Goal: Find specific page/section: Find specific page/section

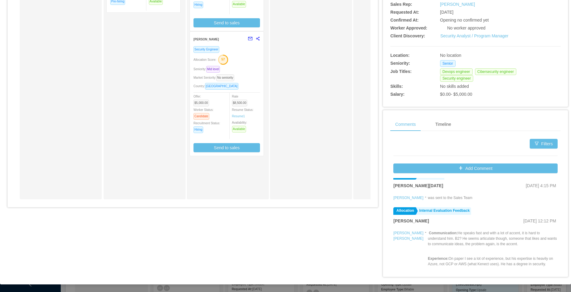
scroll to position [78, 0]
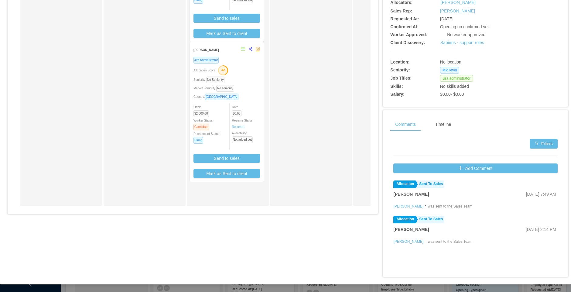
click at [373, 254] on div "**********" at bounding box center [285, 63] width 557 height 427
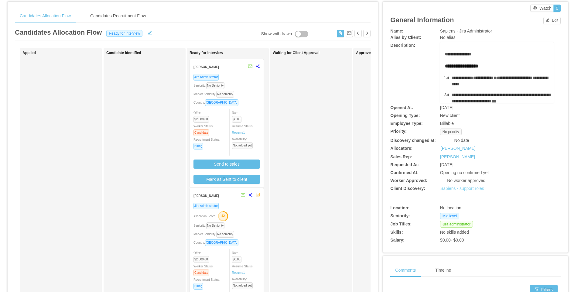
scroll to position [163, 0]
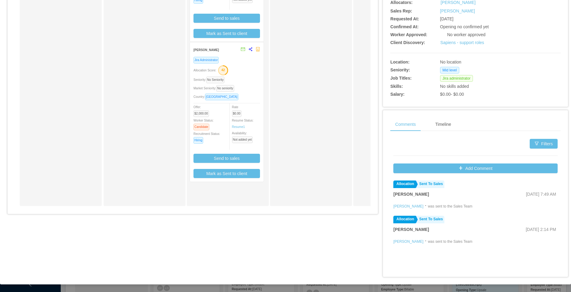
click at [195, 229] on div "**********" at bounding box center [285, 63] width 557 height 427
